Goal: Use online tool/utility: Utilize a website feature to perform a specific function

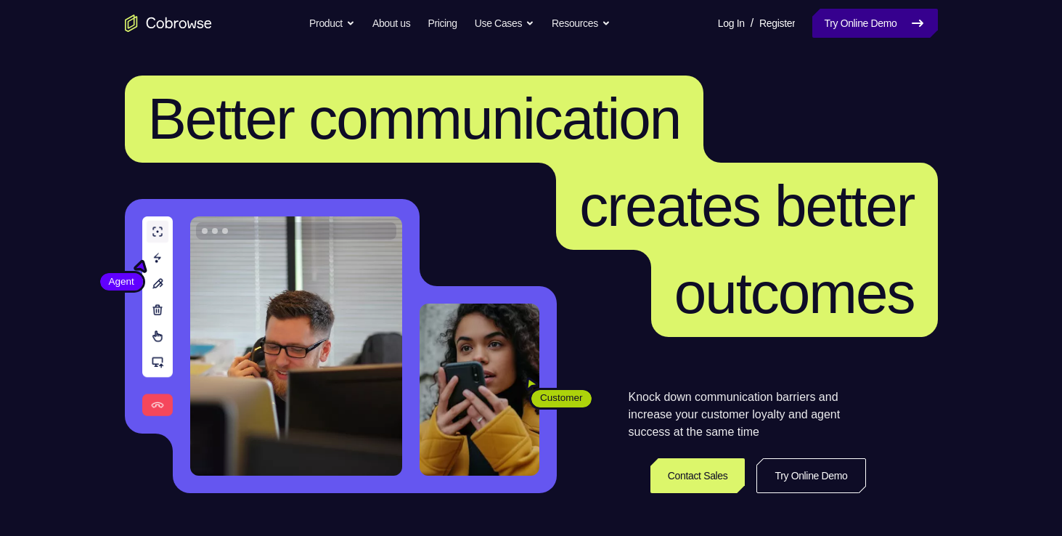
click at [895, 36] on link "Try Online Demo" at bounding box center [875, 23] width 125 height 29
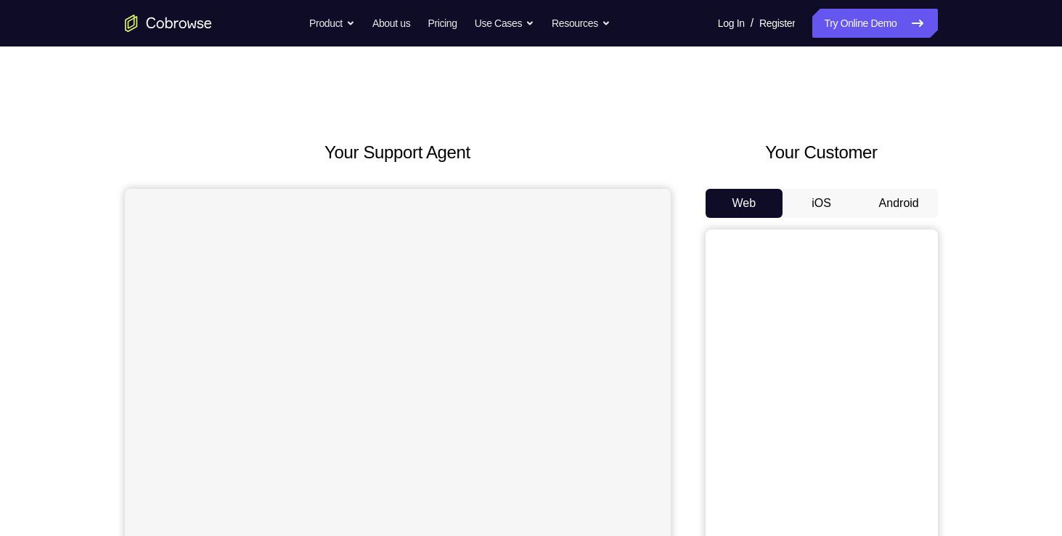
click at [888, 208] on button "Android" at bounding box center [900, 203] width 78 height 29
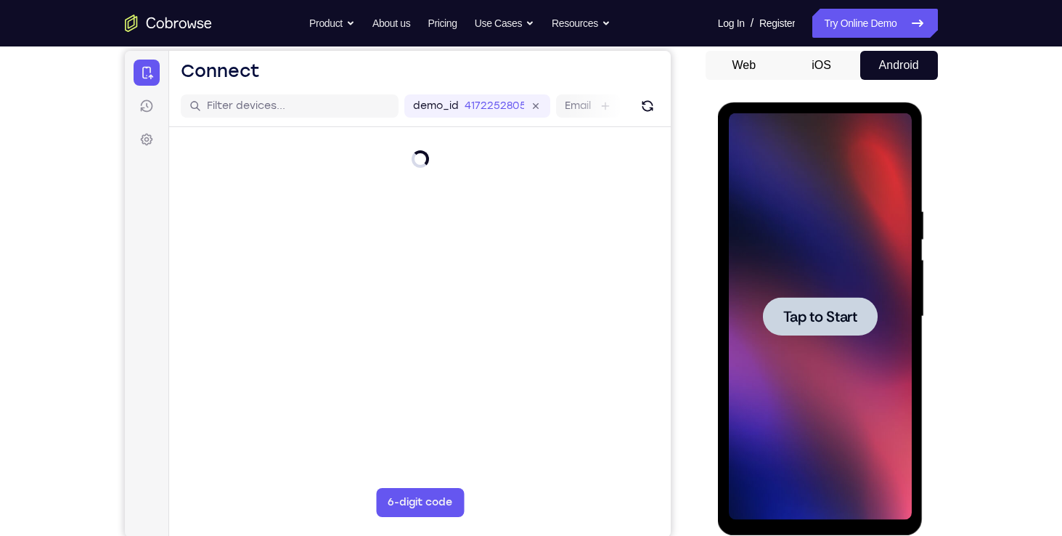
click at [817, 314] on span "Tap to Start" at bounding box center [821, 316] width 74 height 15
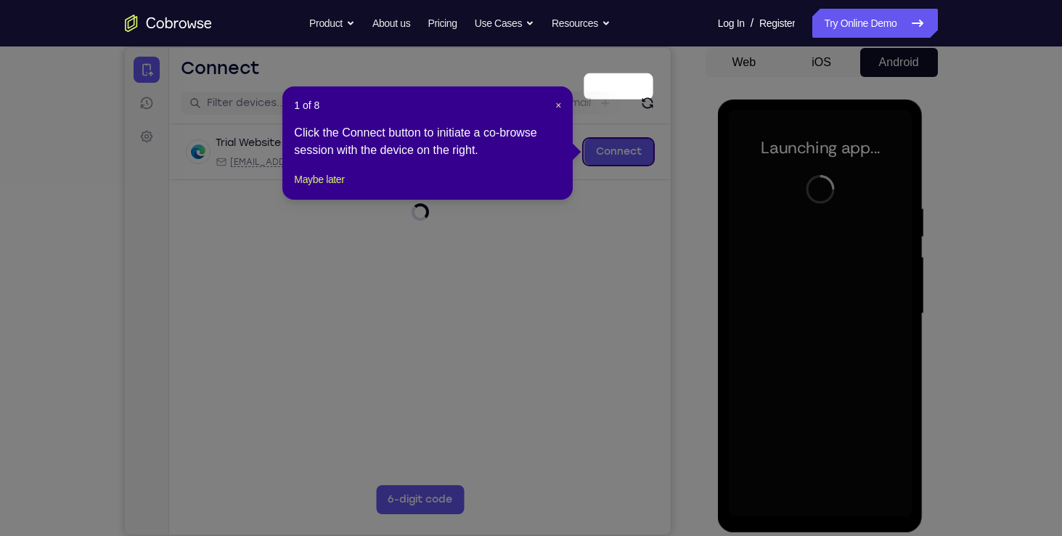
scroll to position [137, 0]
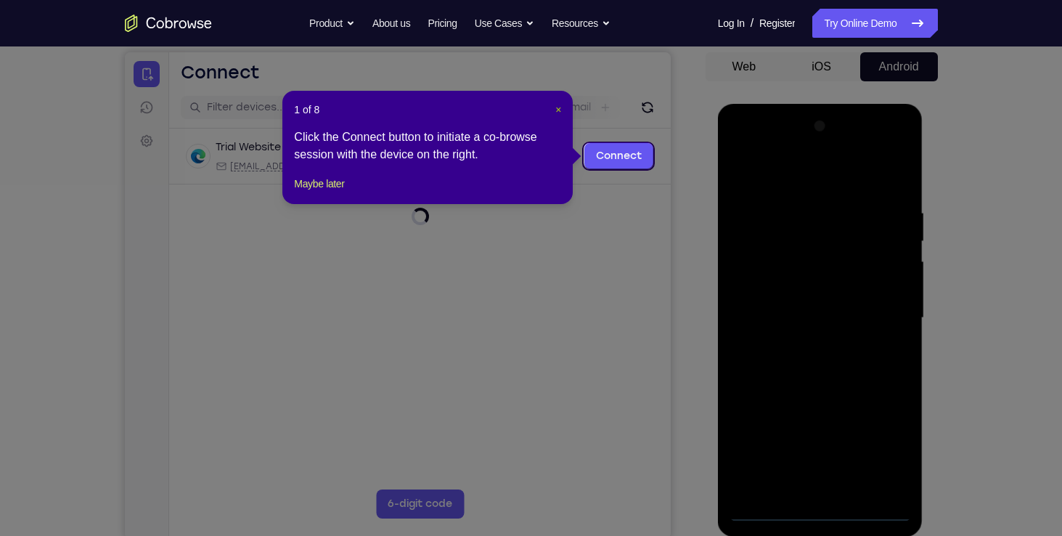
click at [559, 106] on span "×" at bounding box center [559, 110] width 6 height 12
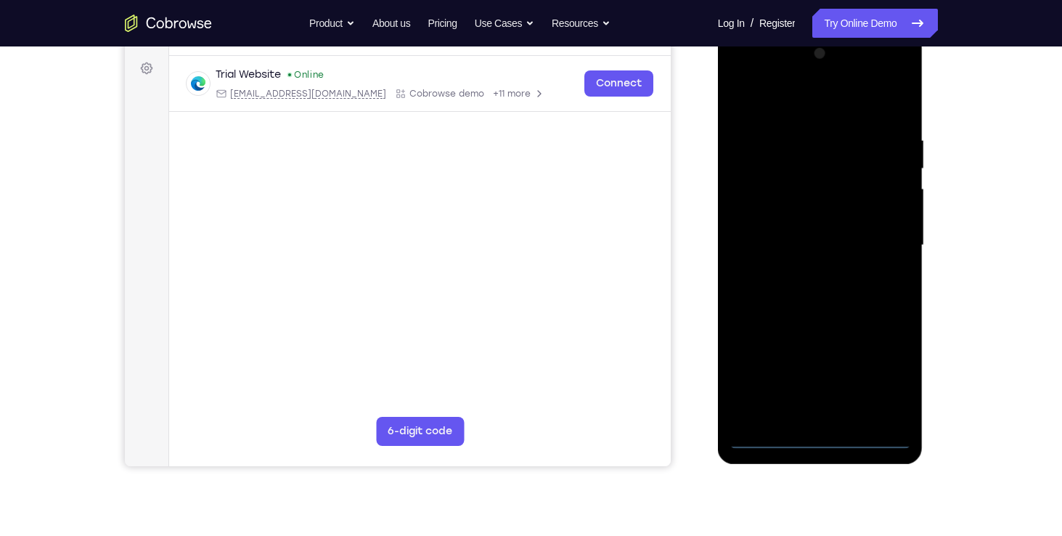
scroll to position [211, 0]
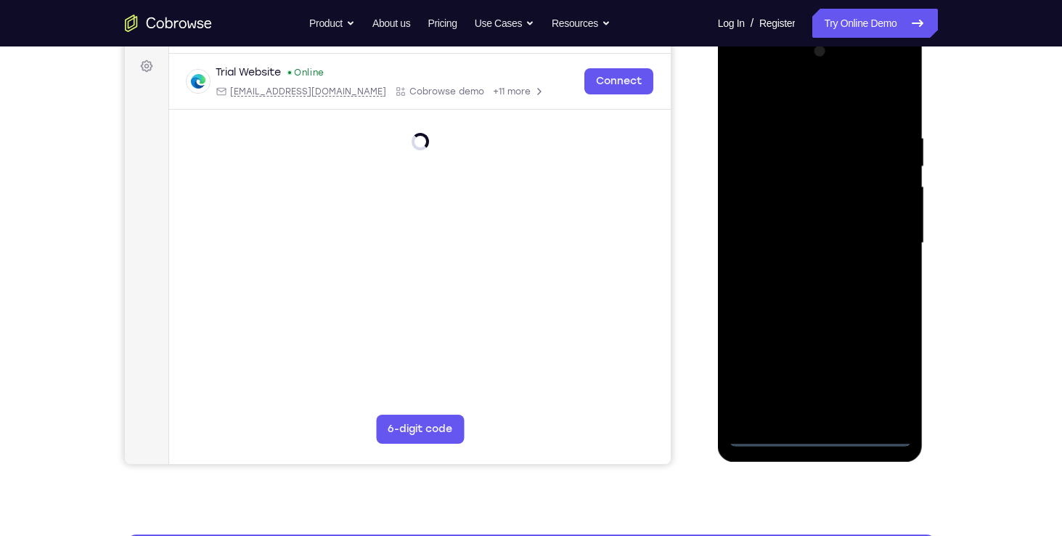
click at [814, 434] on div at bounding box center [820, 243] width 183 height 407
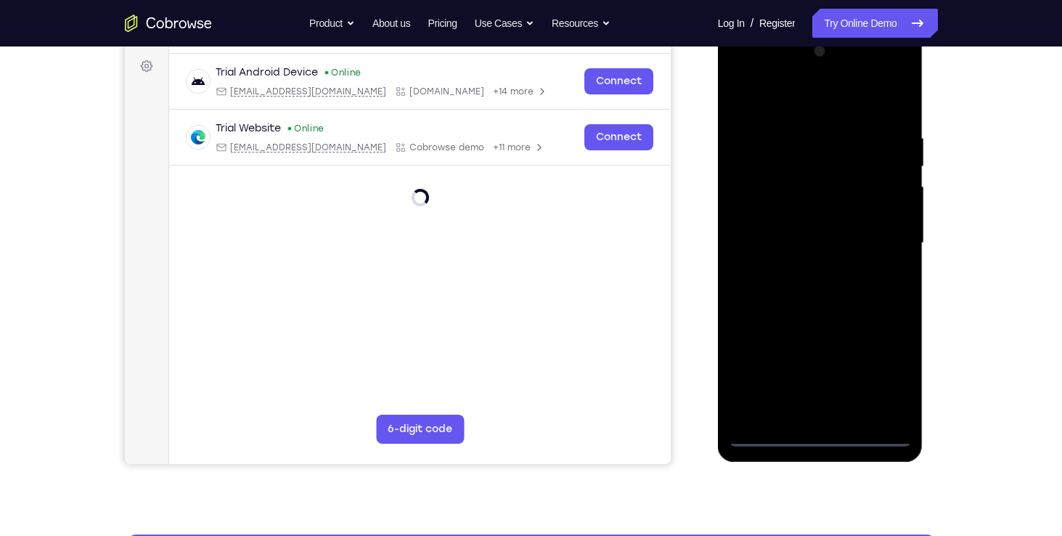
click at [890, 370] on div at bounding box center [820, 243] width 183 height 407
click at [739, 72] on div at bounding box center [820, 243] width 183 height 407
click at [881, 237] on div at bounding box center [820, 243] width 183 height 407
click at [829, 273] on div at bounding box center [820, 243] width 183 height 407
click at [800, 251] on div at bounding box center [820, 243] width 183 height 407
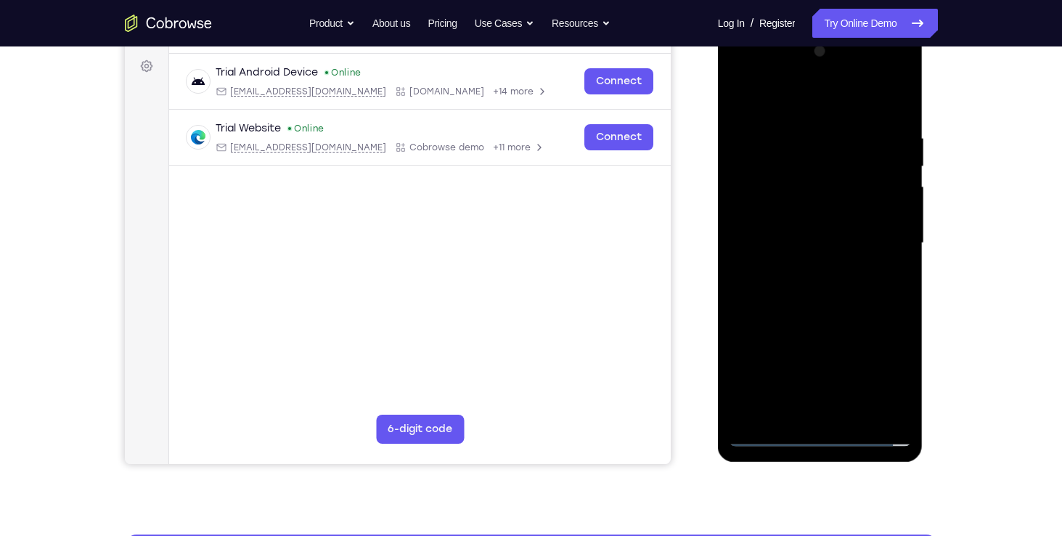
click at [776, 441] on div at bounding box center [820, 243] width 183 height 407
click at [806, 267] on div at bounding box center [820, 243] width 183 height 407
click at [802, 239] on div at bounding box center [820, 243] width 183 height 407
click at [804, 222] on div at bounding box center [820, 243] width 183 height 407
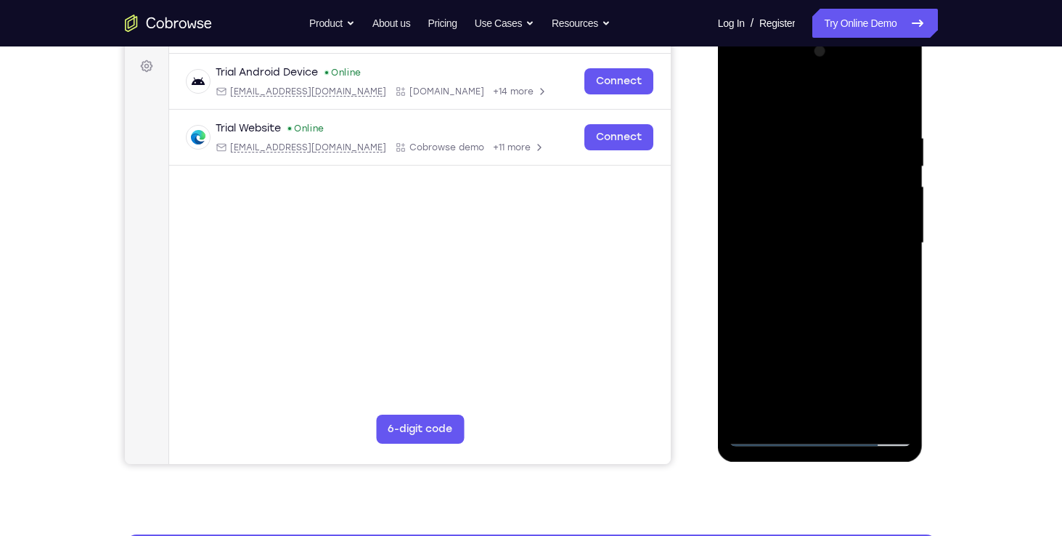
click at [894, 211] on div at bounding box center [820, 243] width 183 height 407
click at [869, 241] on div at bounding box center [820, 243] width 183 height 407
click at [789, 290] on div at bounding box center [820, 243] width 183 height 407
click at [829, 279] on div at bounding box center [820, 243] width 183 height 407
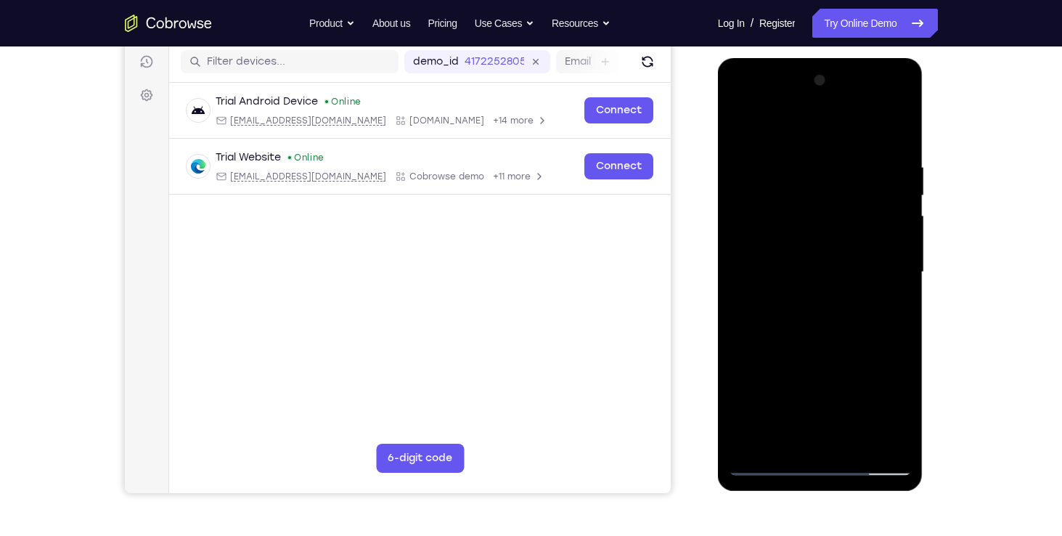
scroll to position [180, 0]
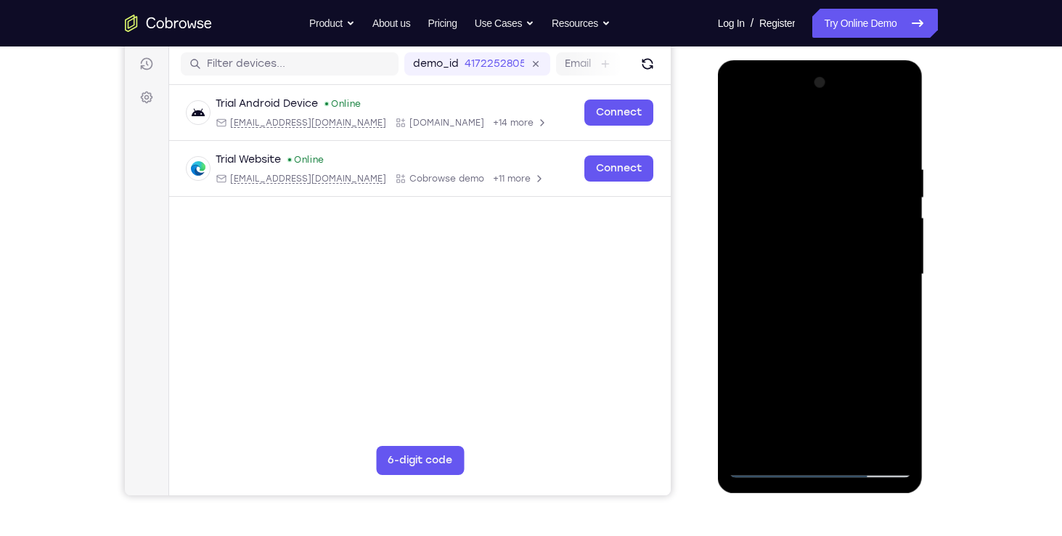
click at [895, 144] on div at bounding box center [820, 274] width 183 height 407
drag, startPoint x: 847, startPoint y: 349, endPoint x: 867, endPoint y: 216, distance: 133.7
click at [867, 216] on div at bounding box center [820, 274] width 183 height 407
click at [744, 346] on div at bounding box center [820, 274] width 183 height 407
click at [896, 214] on div at bounding box center [820, 274] width 183 height 407
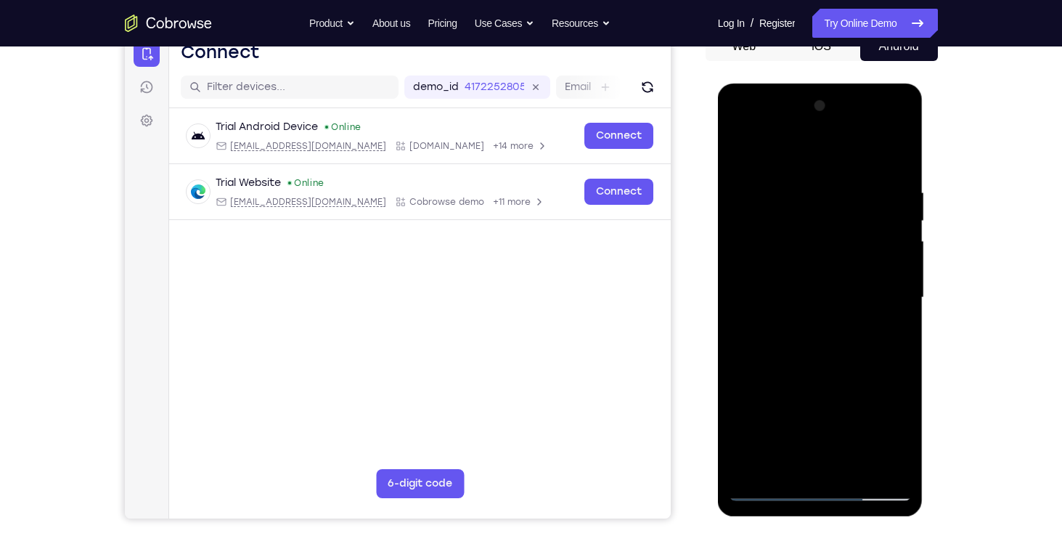
scroll to position [156, 0]
drag, startPoint x: 855, startPoint y: 259, endPoint x: 855, endPoint y: 340, distance: 81.3
click at [855, 340] on div at bounding box center [820, 298] width 183 height 407
click at [901, 313] on div at bounding box center [820, 298] width 183 height 407
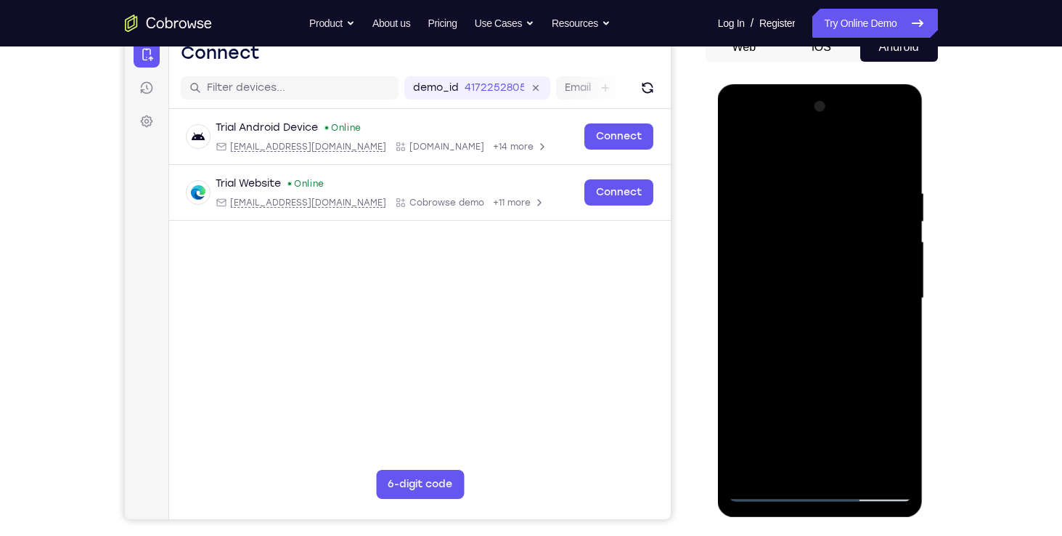
click at [901, 313] on div at bounding box center [820, 298] width 183 height 407
click at [902, 314] on div at bounding box center [820, 298] width 183 height 407
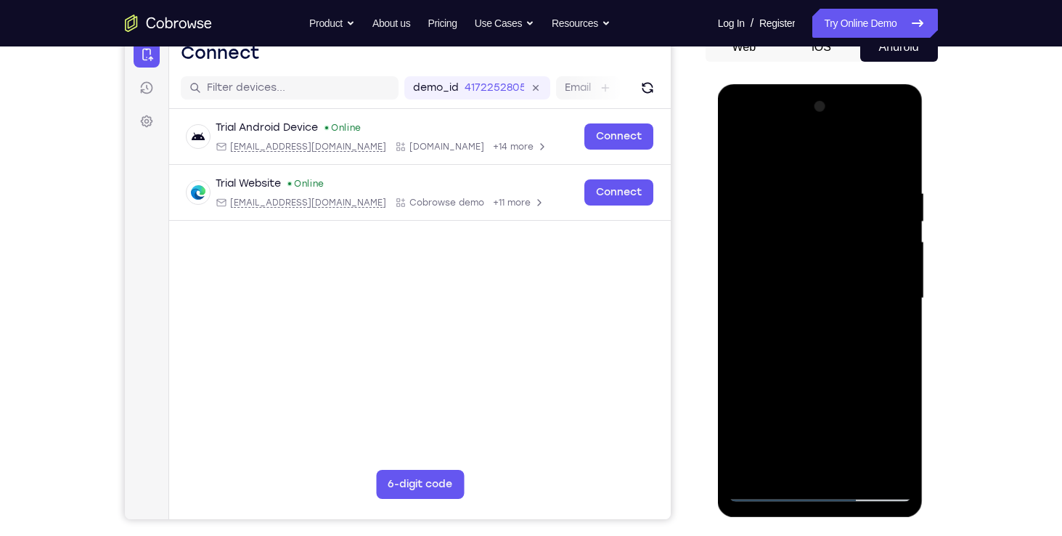
drag, startPoint x: 843, startPoint y: 259, endPoint x: 822, endPoint y: 409, distance: 151.8
click at [822, 409] on div at bounding box center [820, 298] width 183 height 407
click at [791, 194] on div at bounding box center [820, 298] width 183 height 407
click at [901, 304] on div at bounding box center [820, 298] width 183 height 407
click at [861, 159] on div at bounding box center [820, 298] width 183 height 407
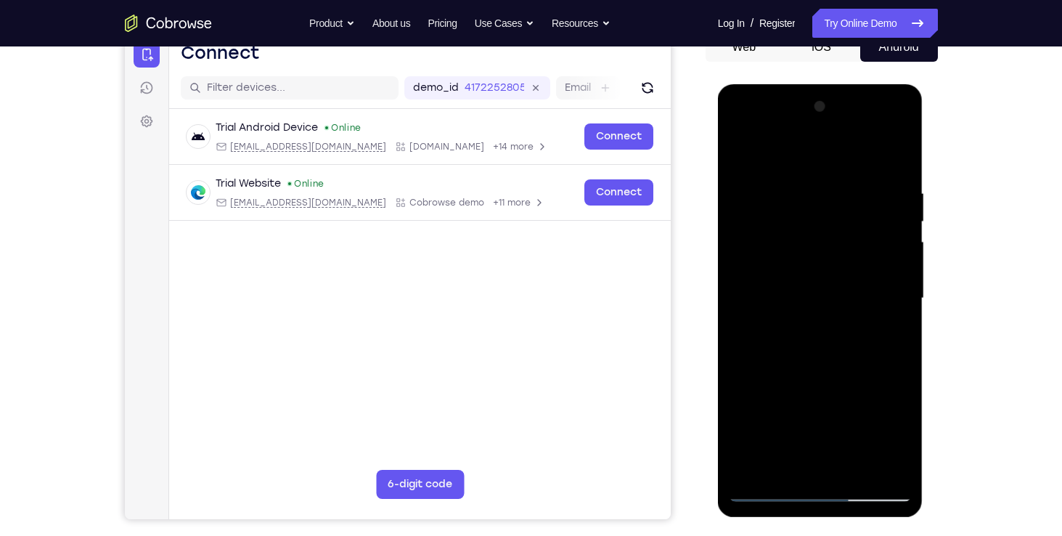
click at [897, 294] on div at bounding box center [820, 298] width 183 height 407
click at [877, 466] on div at bounding box center [820, 298] width 183 height 407
click at [890, 350] on div at bounding box center [820, 298] width 183 height 407
click at [898, 166] on div at bounding box center [820, 298] width 183 height 407
click at [901, 155] on div at bounding box center [820, 298] width 183 height 407
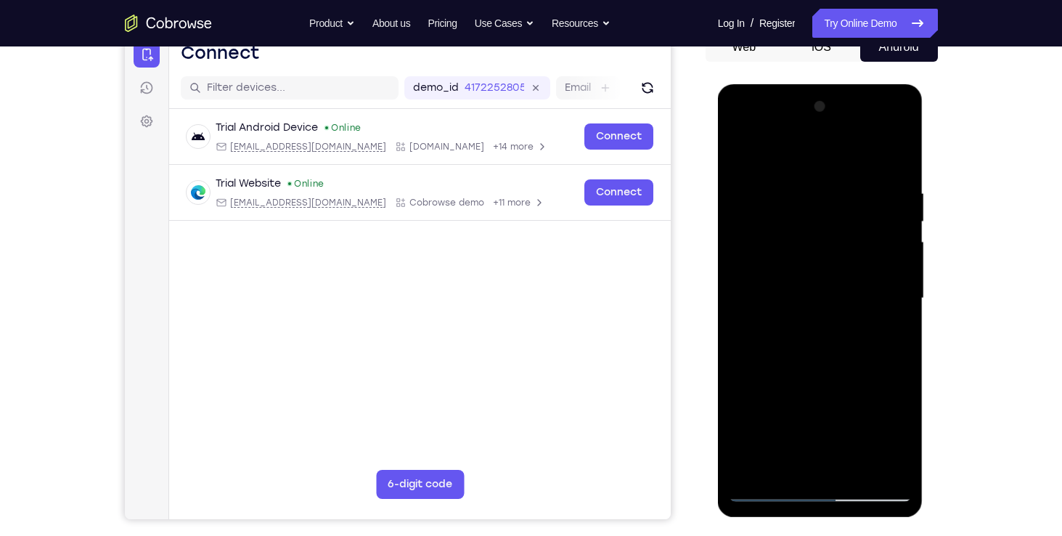
click at [787, 262] on div at bounding box center [820, 298] width 183 height 407
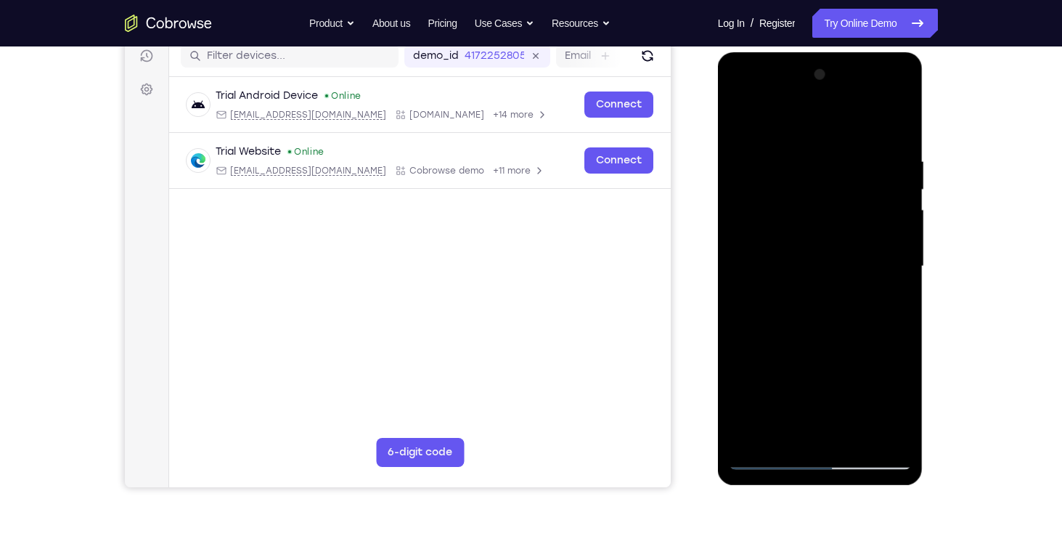
scroll to position [189, 0]
click at [849, 436] on div at bounding box center [820, 265] width 183 height 407
click at [858, 345] on div at bounding box center [820, 265] width 183 height 407
click at [749, 117] on div at bounding box center [820, 265] width 183 height 407
click at [856, 430] on div at bounding box center [820, 265] width 183 height 407
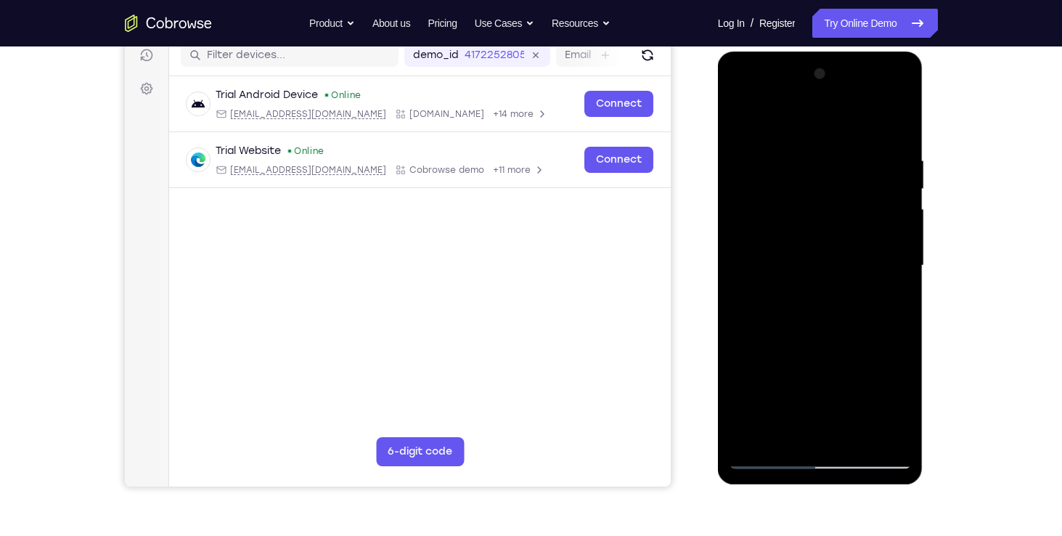
click at [789, 292] on div at bounding box center [820, 265] width 183 height 407
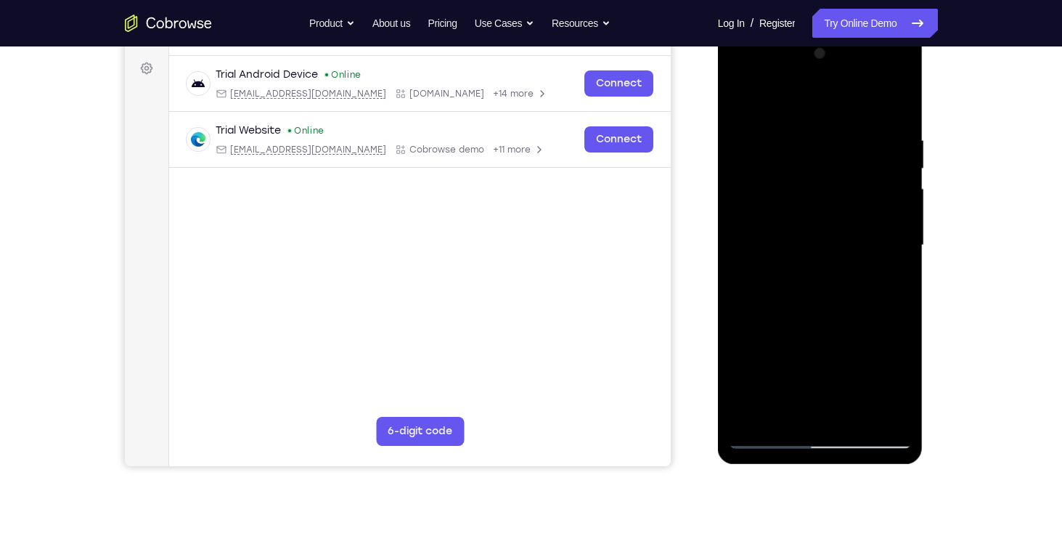
scroll to position [209, 0]
click at [742, 97] on div at bounding box center [820, 245] width 183 height 407
click at [802, 239] on div at bounding box center [820, 245] width 183 height 407
click at [739, 99] on div at bounding box center [820, 245] width 183 height 407
click at [744, 171] on div at bounding box center [820, 245] width 183 height 407
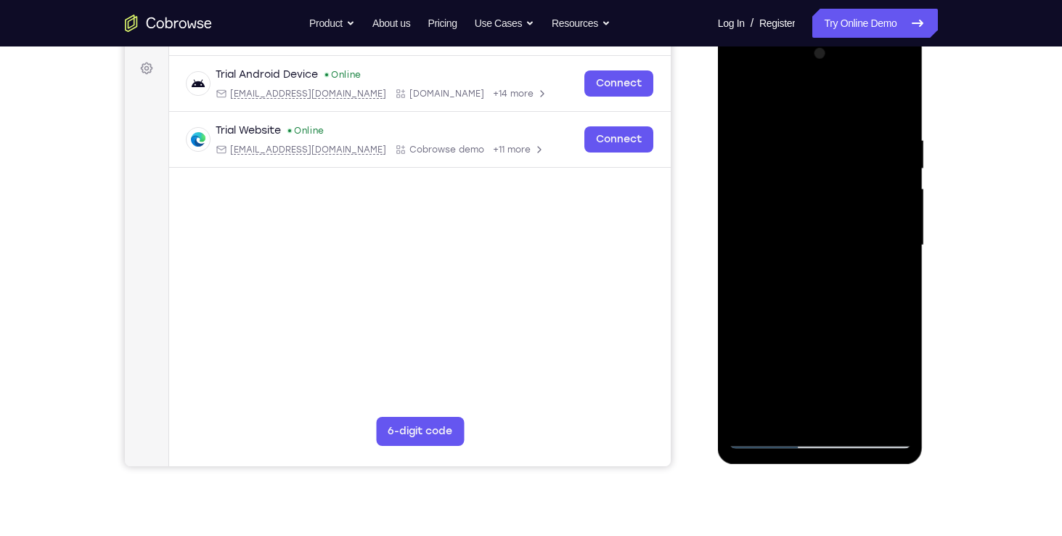
click at [823, 158] on div at bounding box center [820, 245] width 183 height 407
click at [739, 107] on div at bounding box center [820, 245] width 183 height 407
click at [745, 102] on div at bounding box center [820, 245] width 183 height 407
click at [896, 128] on div at bounding box center [820, 245] width 183 height 407
click at [904, 208] on div at bounding box center [820, 245] width 183 height 407
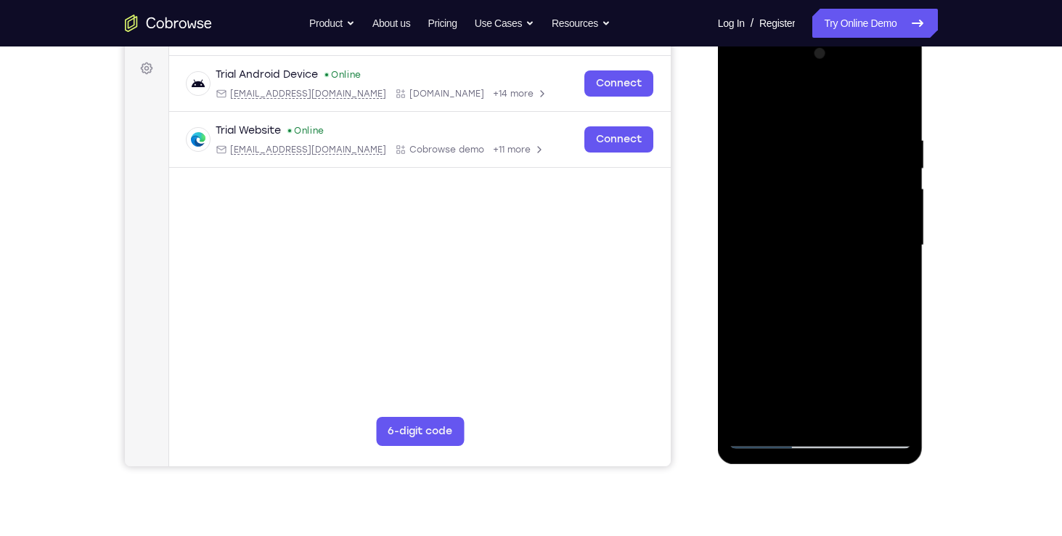
click at [902, 208] on div at bounding box center [820, 245] width 183 height 407
click at [880, 414] on div at bounding box center [820, 245] width 183 height 407
click at [890, 200] on div at bounding box center [820, 245] width 183 height 407
click at [877, 185] on div at bounding box center [820, 245] width 183 height 407
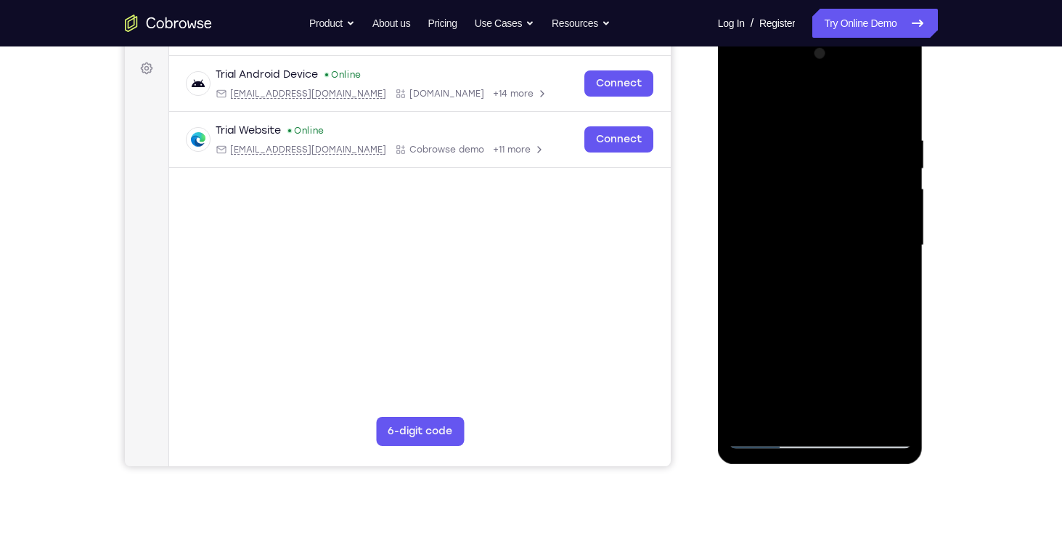
click at [877, 184] on div at bounding box center [820, 245] width 183 height 407
click at [896, 193] on div at bounding box center [820, 245] width 183 height 407
click at [890, 192] on div at bounding box center [820, 245] width 183 height 407
click at [877, 275] on div at bounding box center [820, 245] width 183 height 407
click at [805, 253] on div at bounding box center [820, 245] width 183 height 407
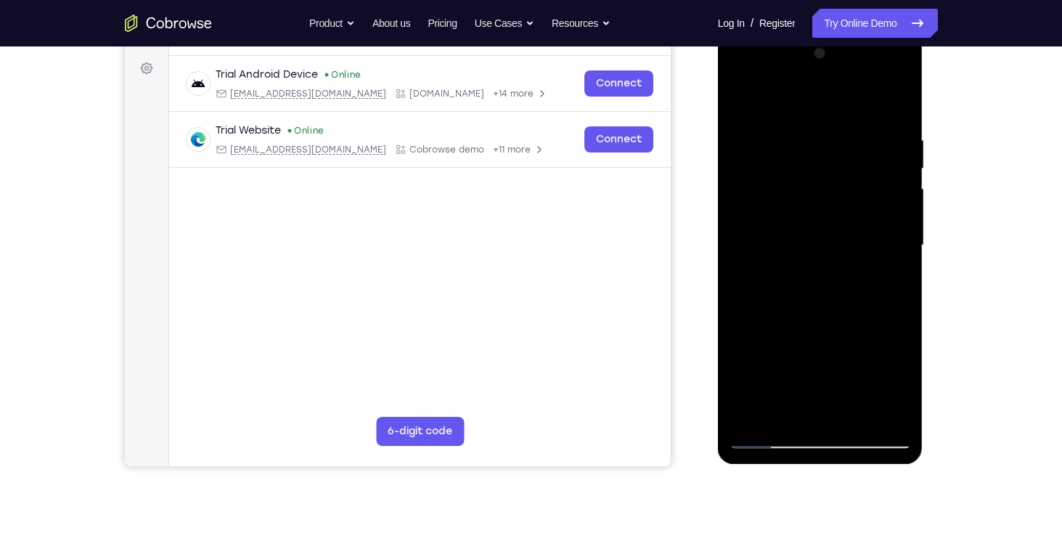
click at [818, 226] on div at bounding box center [820, 245] width 183 height 407
click at [779, 376] on div at bounding box center [820, 245] width 183 height 407
drag, startPoint x: 850, startPoint y: 405, endPoint x: 694, endPoint y: 392, distance: 156.6
click at [718, 392] on html "Online web based iOS Simulators and Android Emulators. Run iPhone, iPad, Mobile…" at bounding box center [821, 249] width 207 height 436
drag, startPoint x: 871, startPoint y: 391, endPoint x: 736, endPoint y: 423, distance: 139.3
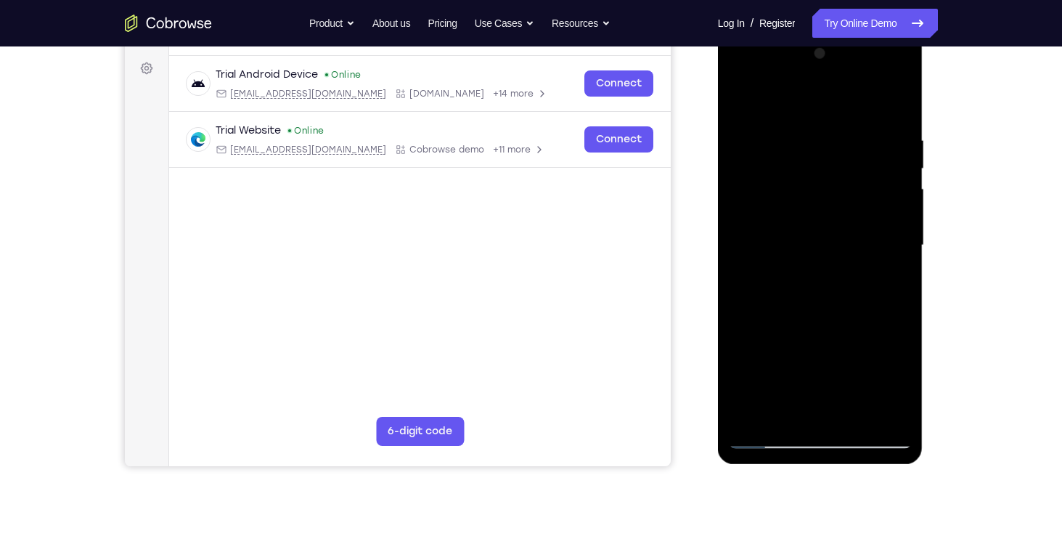
click at [736, 423] on div at bounding box center [820, 245] width 183 height 407
click at [871, 397] on div at bounding box center [820, 245] width 183 height 407
click at [893, 233] on div at bounding box center [820, 245] width 183 height 407
drag, startPoint x: 765, startPoint y: 410, endPoint x: 1076, endPoint y: 493, distance: 321.7
click at [925, 467] on html "Online web based iOS Simulators and Android Emulators. Run iPhone, iPad, Mobile…" at bounding box center [821, 249] width 207 height 436
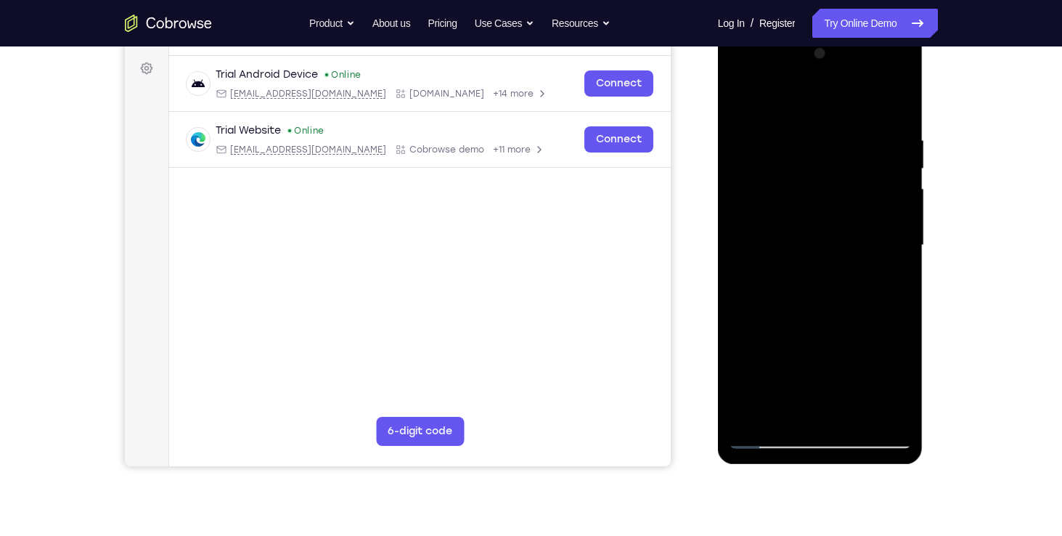
drag, startPoint x: 757, startPoint y: 392, endPoint x: 1063, endPoint y: 447, distance: 310.6
click at [925, 447] on html "Online web based iOS Simulators and Android Emulators. Run iPhone, iPad, Mobile…" at bounding box center [821, 249] width 207 height 436
click at [751, 113] on div at bounding box center [820, 245] width 183 height 407
click at [739, 370] on div at bounding box center [820, 245] width 183 height 407
click at [899, 375] on div at bounding box center [820, 245] width 183 height 407
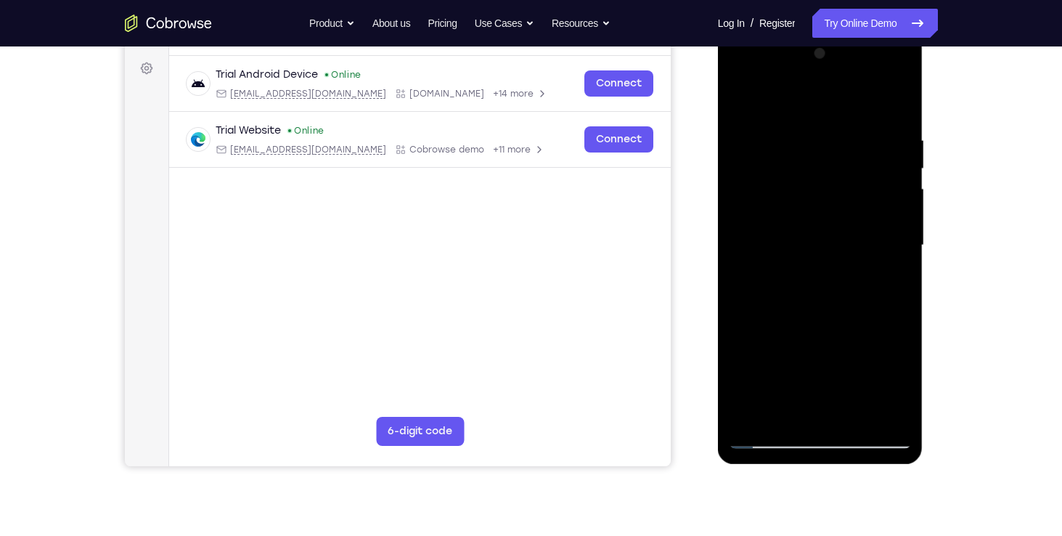
click at [734, 100] on div at bounding box center [820, 245] width 183 height 407
click at [921, 227] on div at bounding box center [821, 247] width 206 height 433
click at [899, 229] on div at bounding box center [820, 245] width 183 height 407
click at [901, 325] on div at bounding box center [820, 245] width 183 height 407
click at [898, 103] on div at bounding box center [820, 245] width 183 height 407
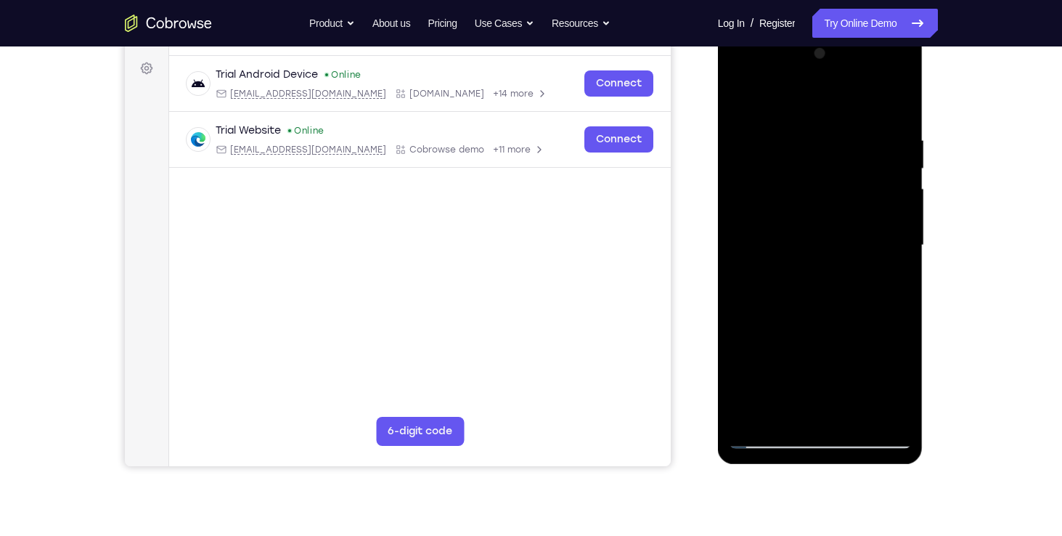
click at [753, 405] on div at bounding box center [820, 245] width 183 height 407
click at [869, 416] on div at bounding box center [820, 245] width 183 height 407
click at [763, 428] on div at bounding box center [820, 245] width 183 height 407
click at [746, 104] on div at bounding box center [820, 245] width 183 height 407
click at [779, 440] on div at bounding box center [820, 245] width 183 height 407
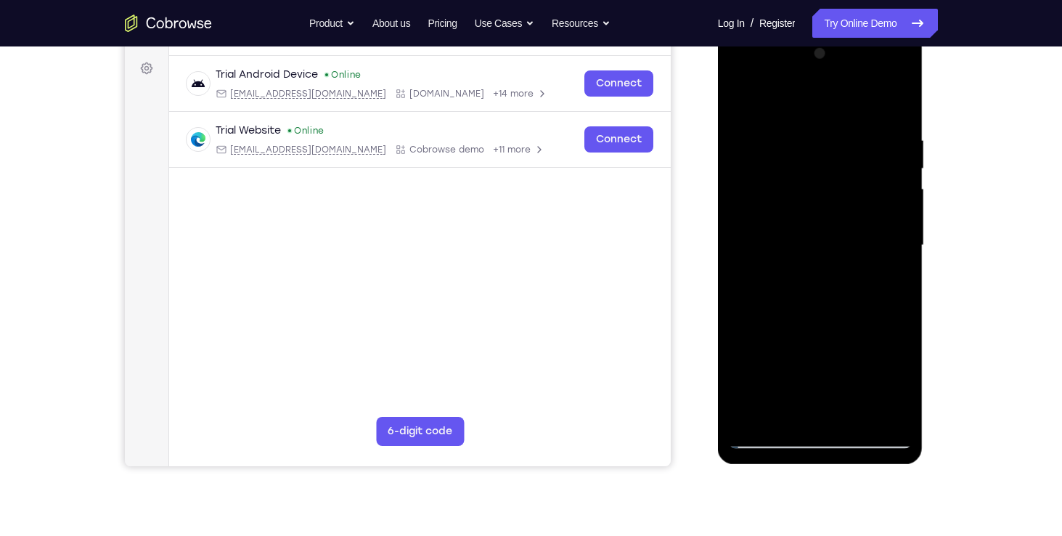
click at [765, 448] on div at bounding box center [820, 245] width 183 height 407
click at [895, 412] on div at bounding box center [820, 245] width 183 height 407
